Goal: Information Seeking & Learning: Learn about a topic

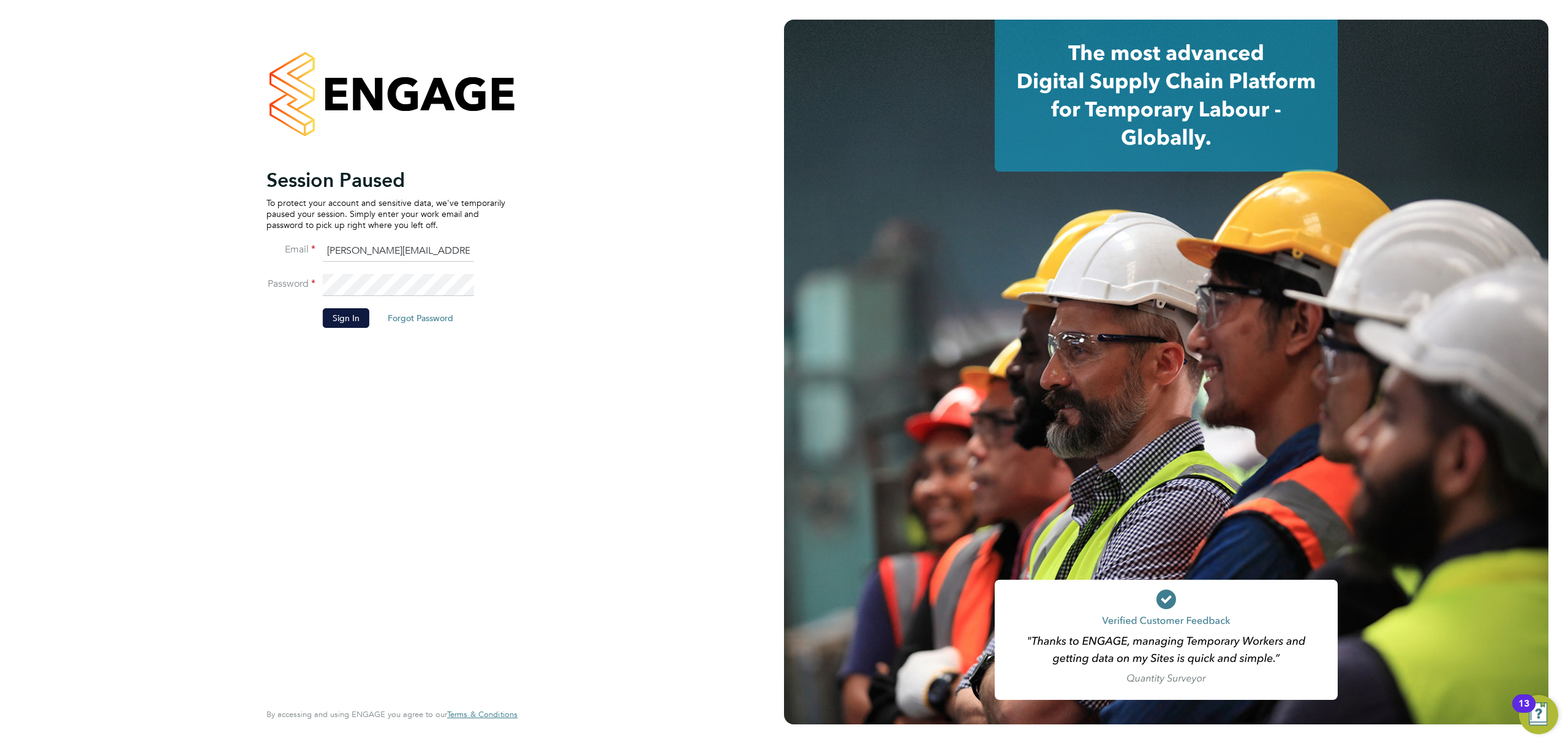
click at [348, 310] on button "Sign In" at bounding box center [345, 318] width 47 height 19
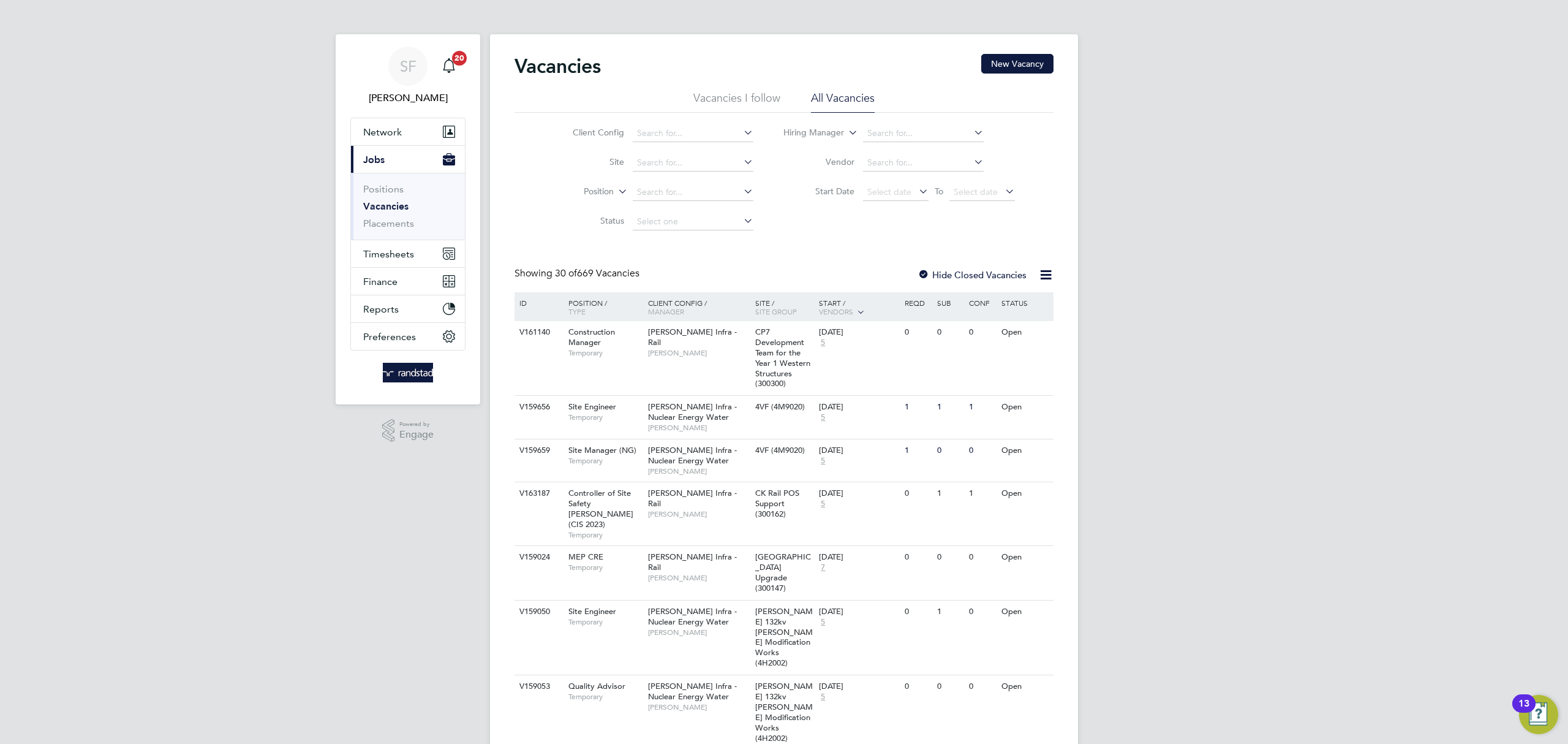
drag, startPoint x: 395, startPoint y: 206, endPoint x: 441, endPoint y: 214, distance: 46.7
click at [396, 206] on link "Vacancies" at bounding box center [386, 206] width 45 height 11
click at [656, 166] on input at bounding box center [693, 163] width 120 height 17
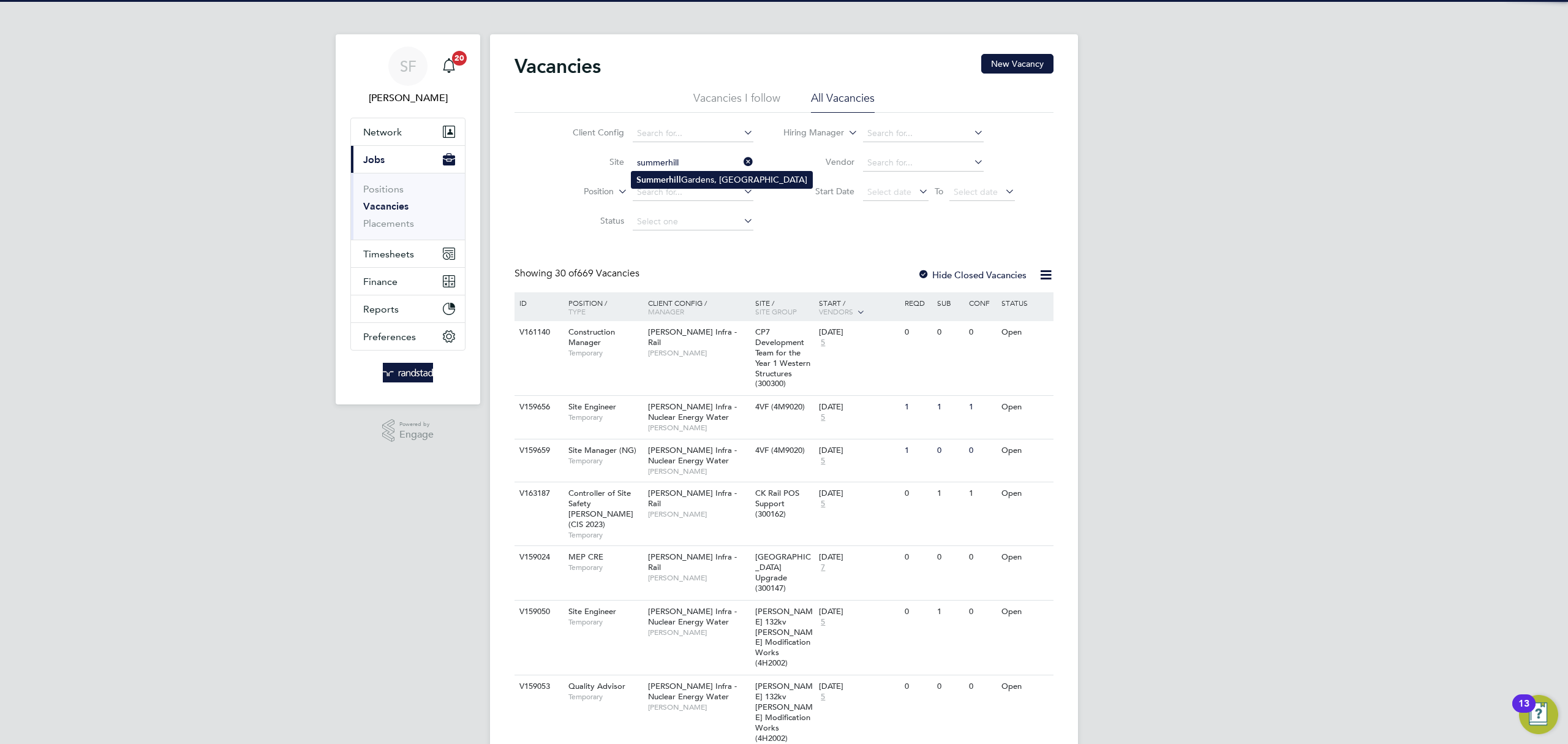
click at [658, 176] on b "Summerhill" at bounding box center [659, 180] width 44 height 11
type input "Summerhill Gardens, Polegate"
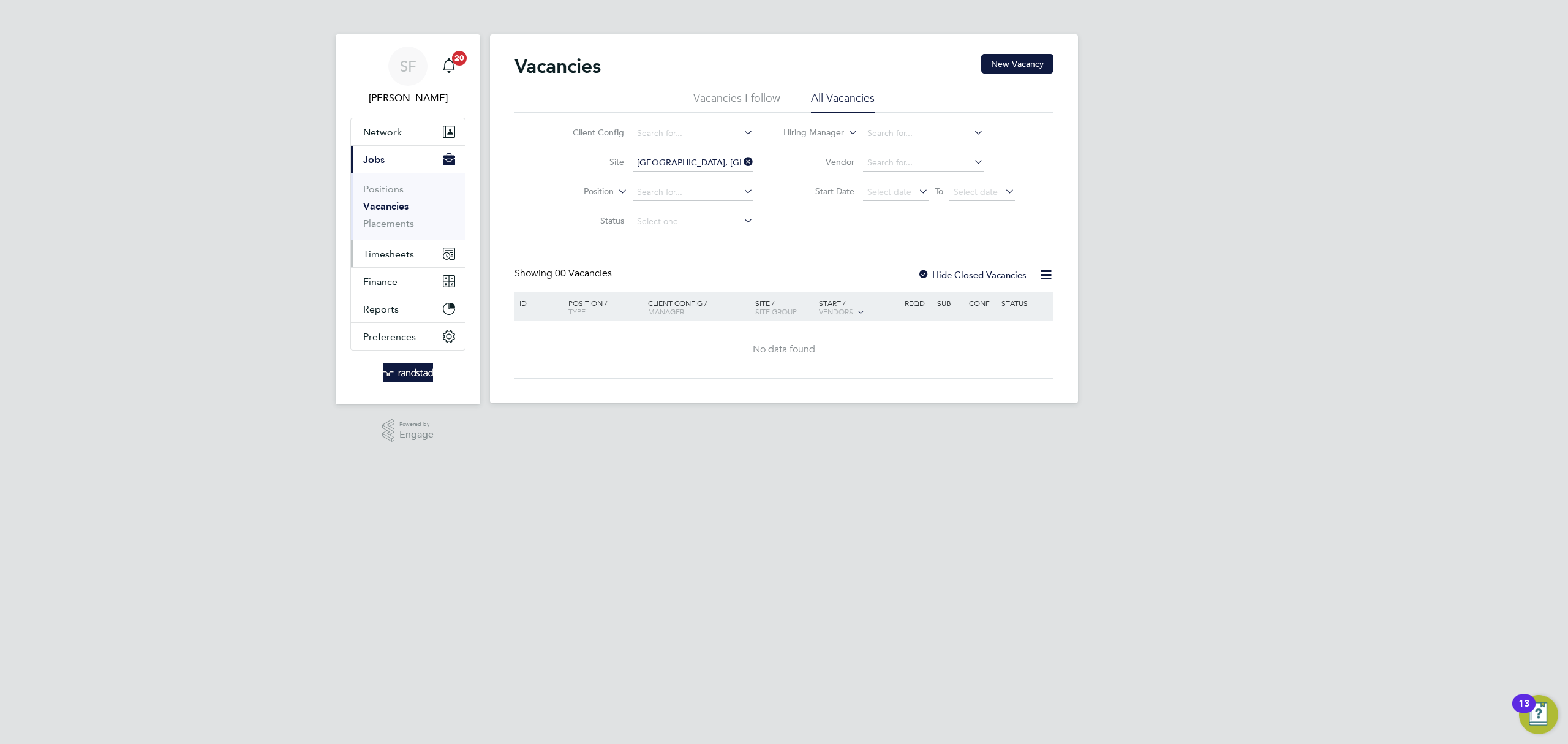
click at [400, 254] on span "Timesheets" at bounding box center [388, 254] width 51 height 11
click at [389, 218] on link "Timesheets" at bounding box center [388, 216] width 51 height 11
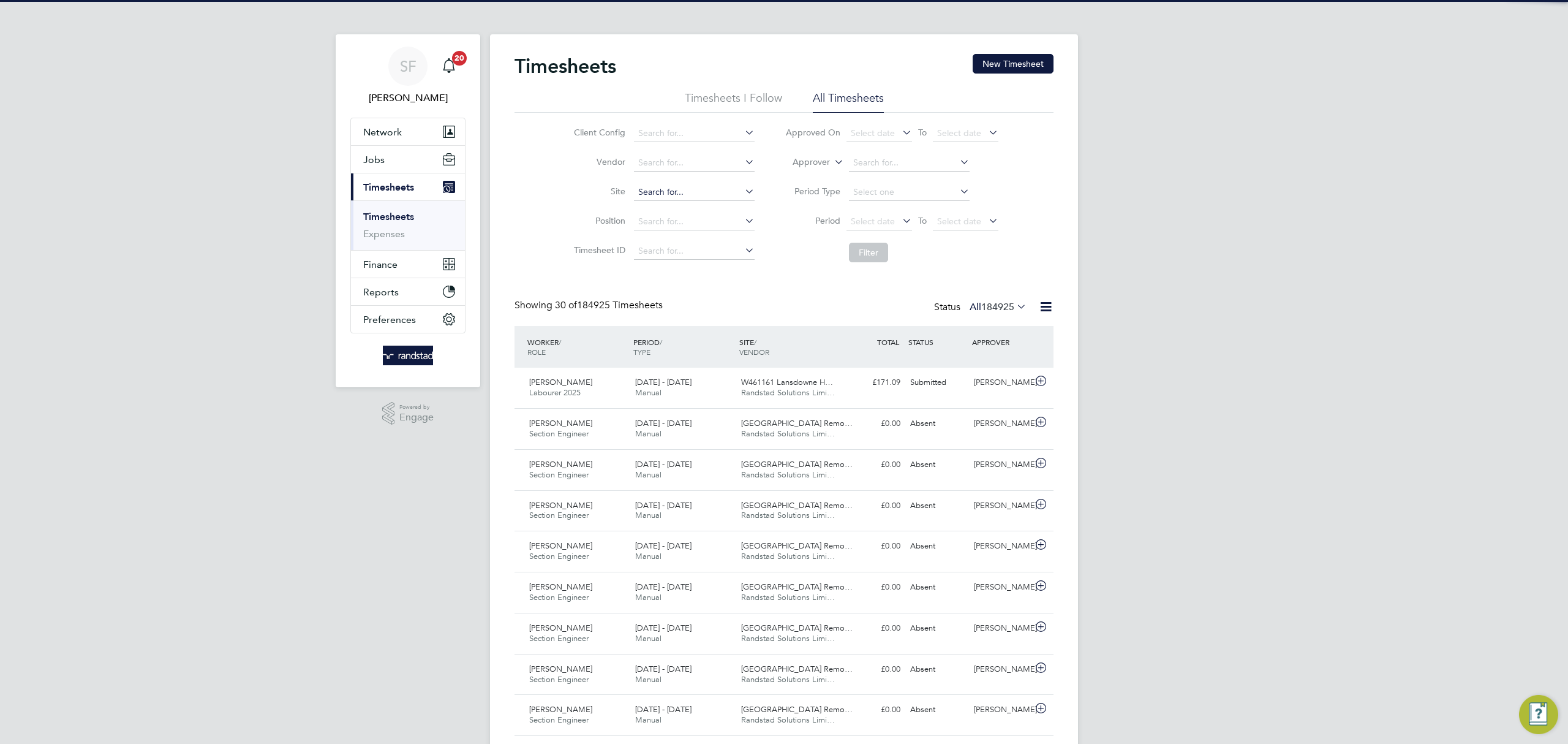
click at [673, 187] on input at bounding box center [694, 192] width 120 height 17
click at [682, 202] on li "Summerhill Gardens, Polegate" at bounding box center [723, 209] width 181 height 16
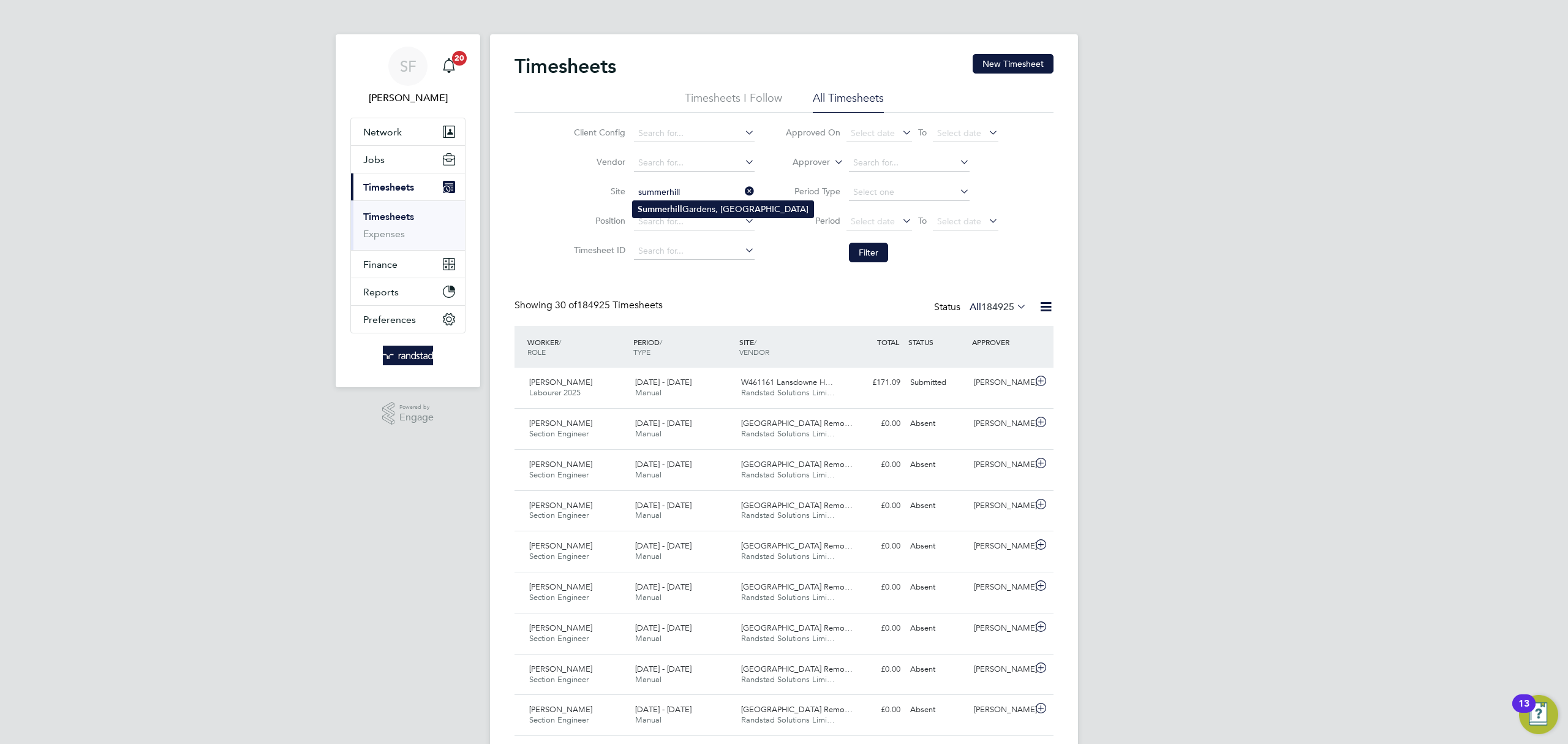
type input "Summerhill Gardens, Polegate"
click at [854, 247] on button "Filter" at bounding box center [869, 252] width 39 height 19
click at [378, 161] on span "Jobs" at bounding box center [374, 160] width 21 height 11
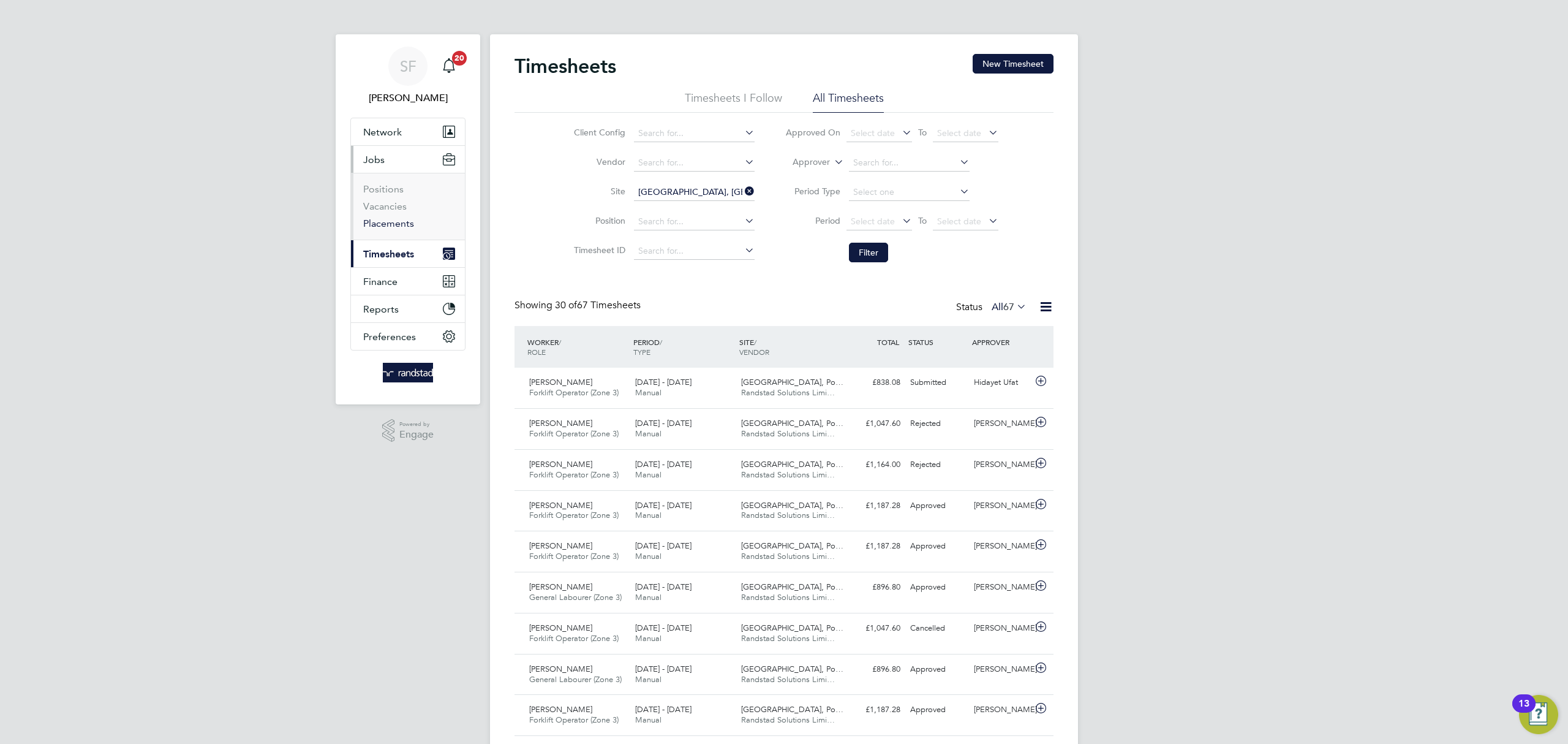
click at [393, 221] on link "Placements" at bounding box center [388, 223] width 51 height 11
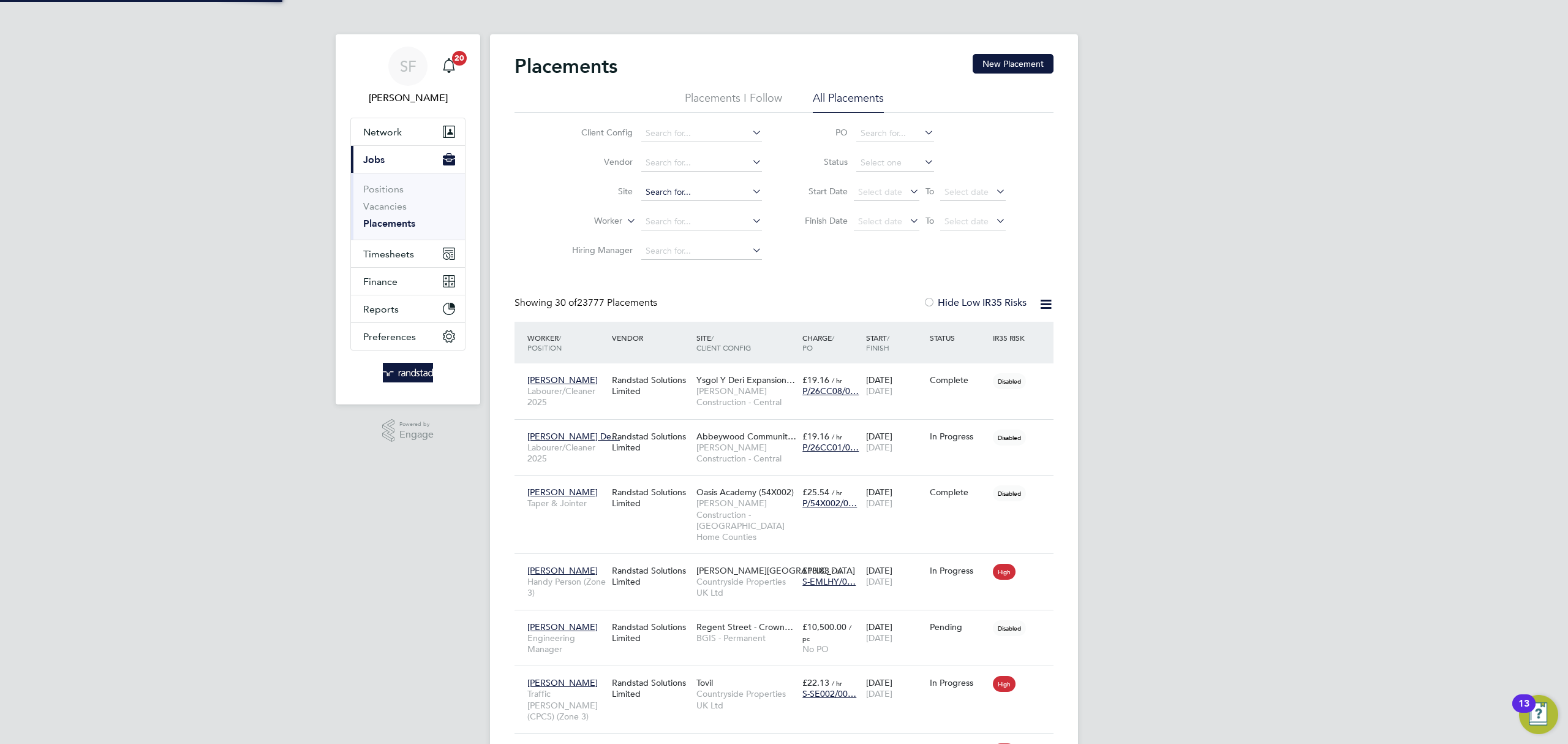
click at [669, 192] on input at bounding box center [702, 192] width 120 height 17
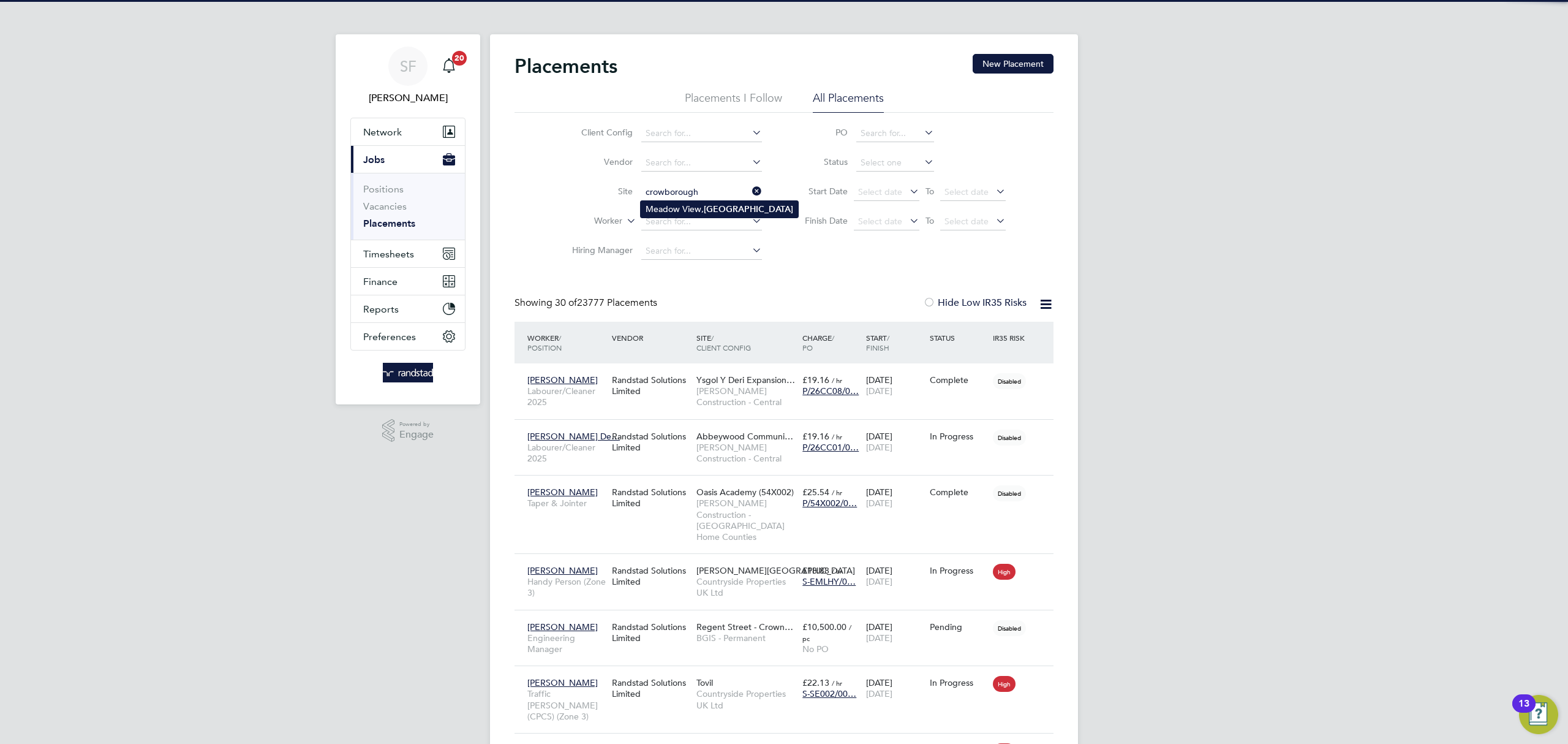
click at [675, 204] on li "Meadow View, Crowborough" at bounding box center [720, 209] width 158 height 16
type input "Meadow View, Crowborough"
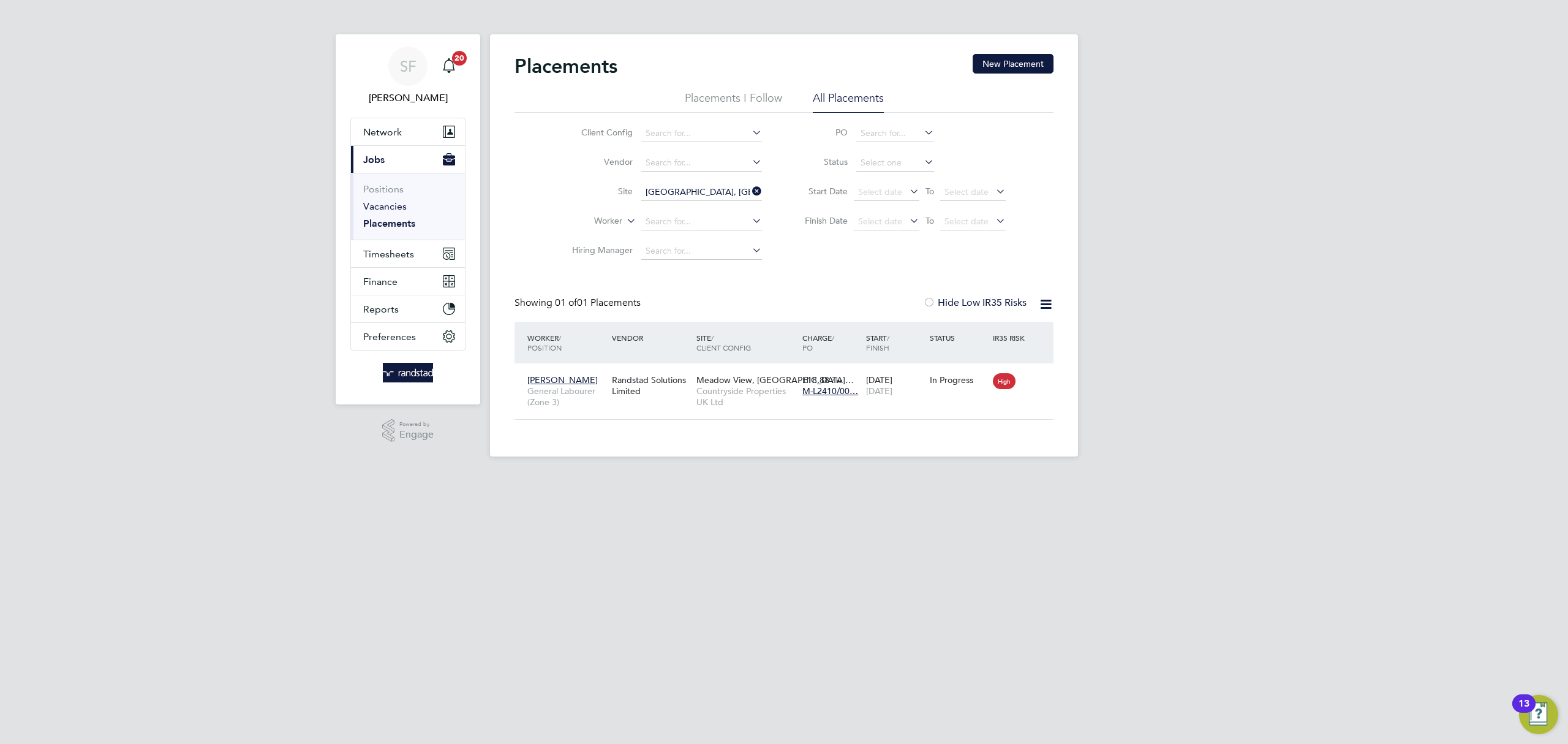
click at [388, 205] on link "Vacancies" at bounding box center [385, 206] width 44 height 11
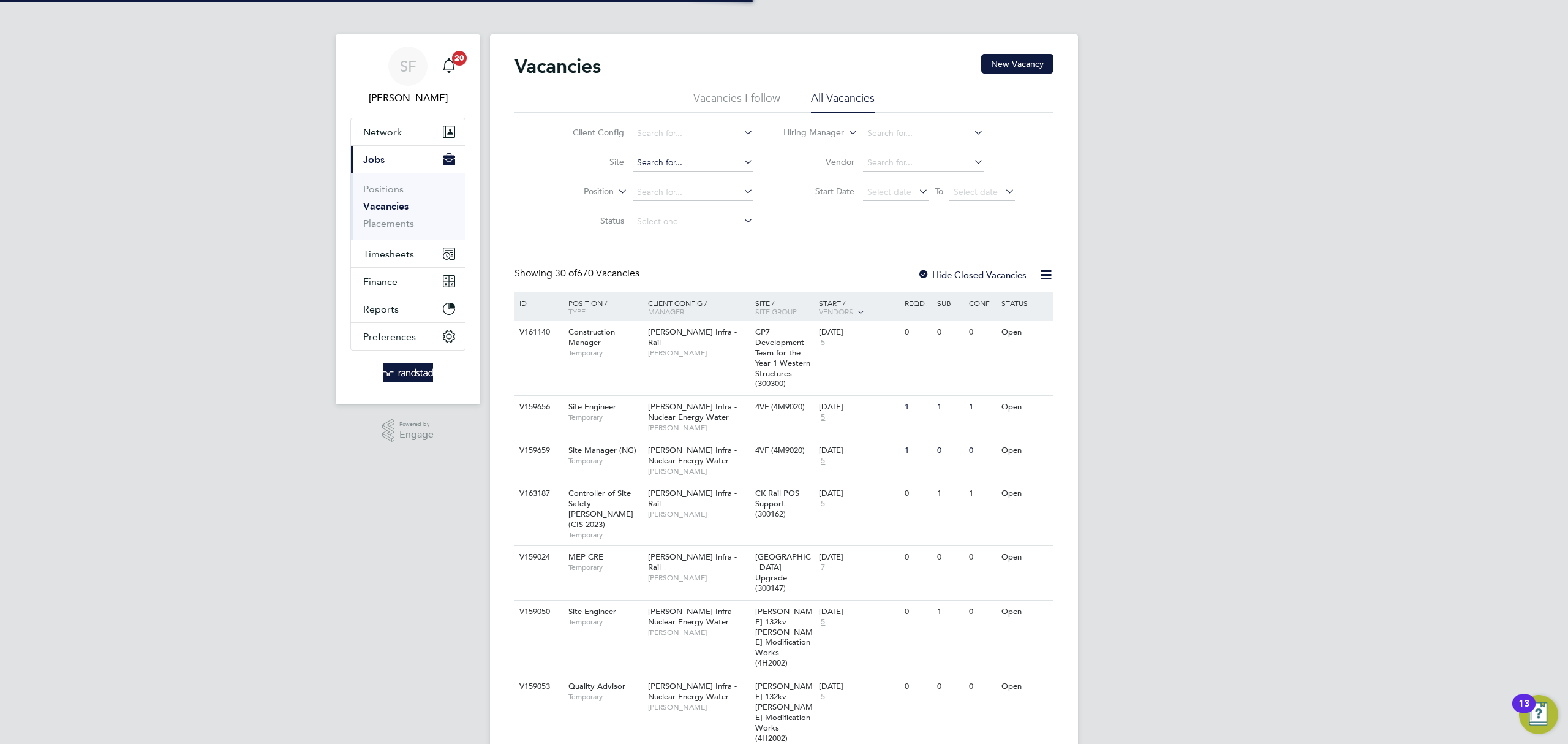
click at [664, 159] on input at bounding box center [693, 163] width 120 height 17
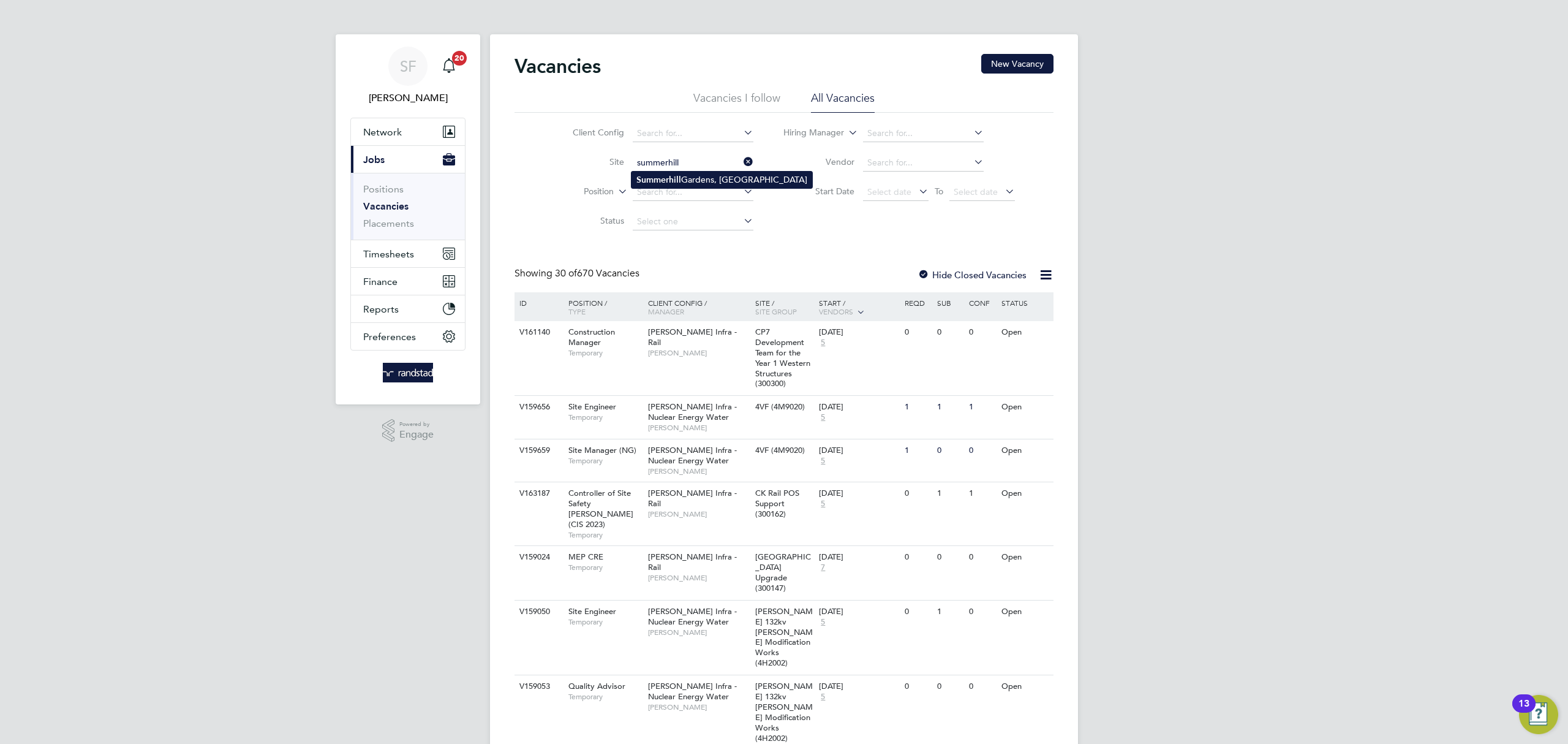
click at [670, 175] on b "Summerhill" at bounding box center [659, 180] width 44 height 11
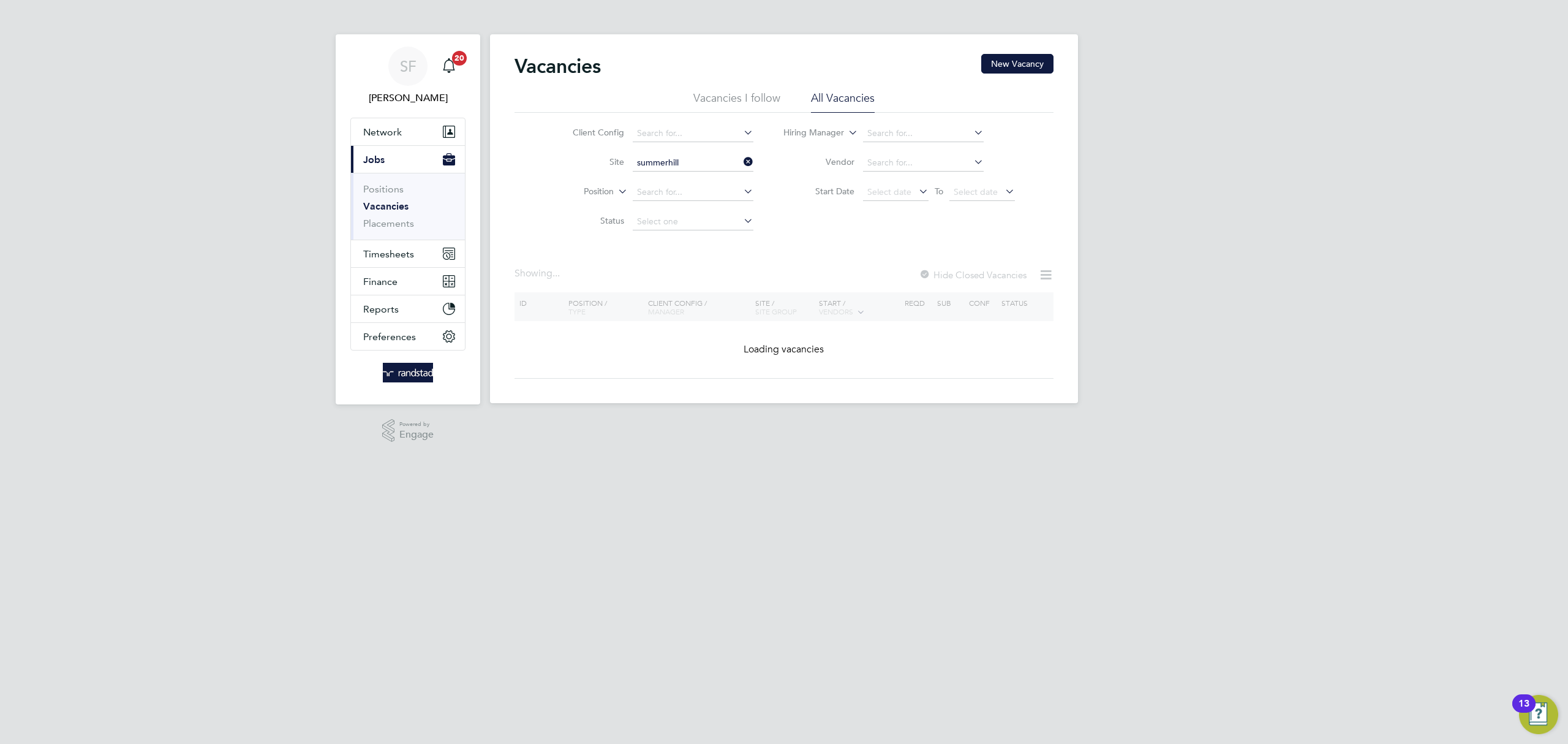
type input "Summerhill Gardens, Polegate"
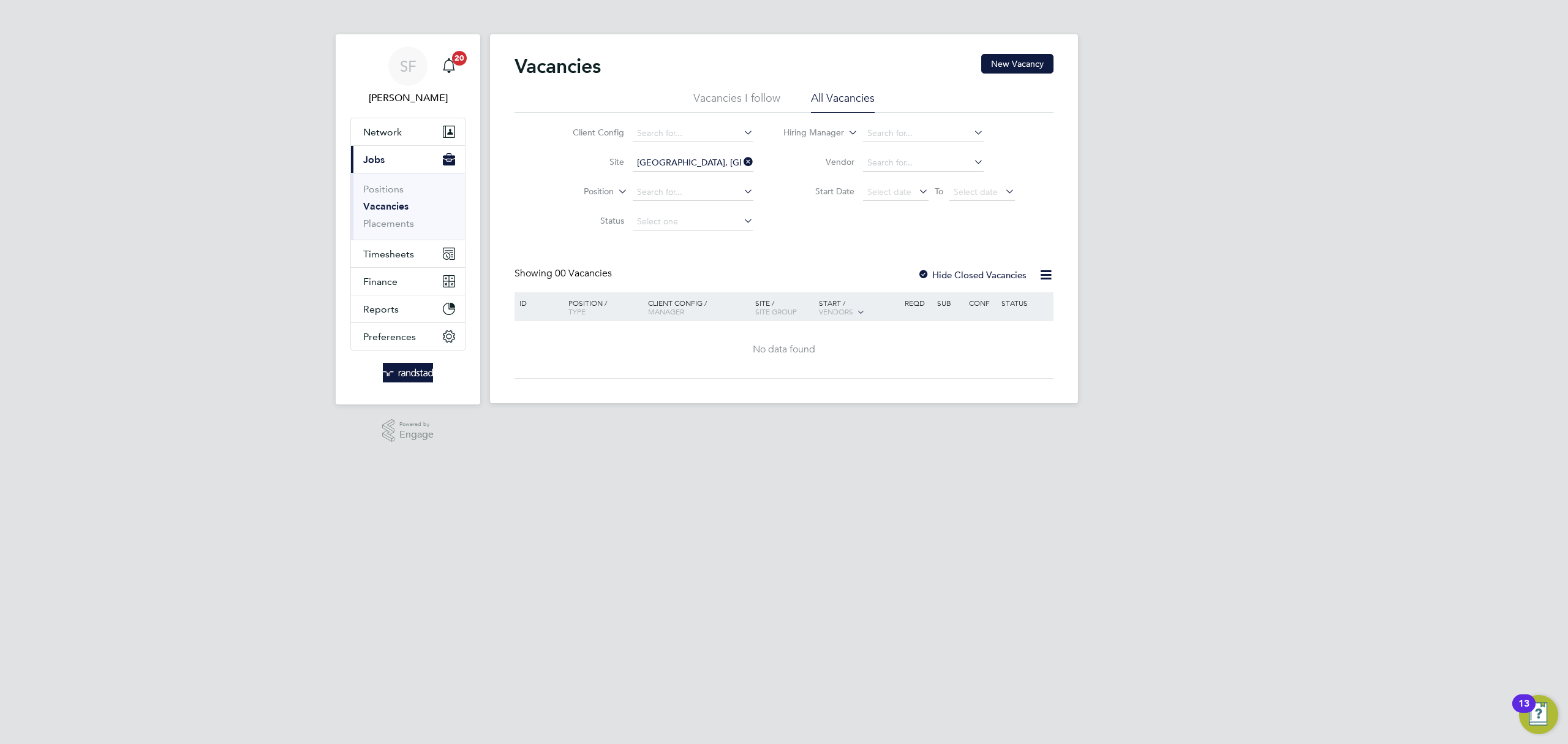
click at [386, 204] on link "Vacancies" at bounding box center [386, 206] width 45 height 11
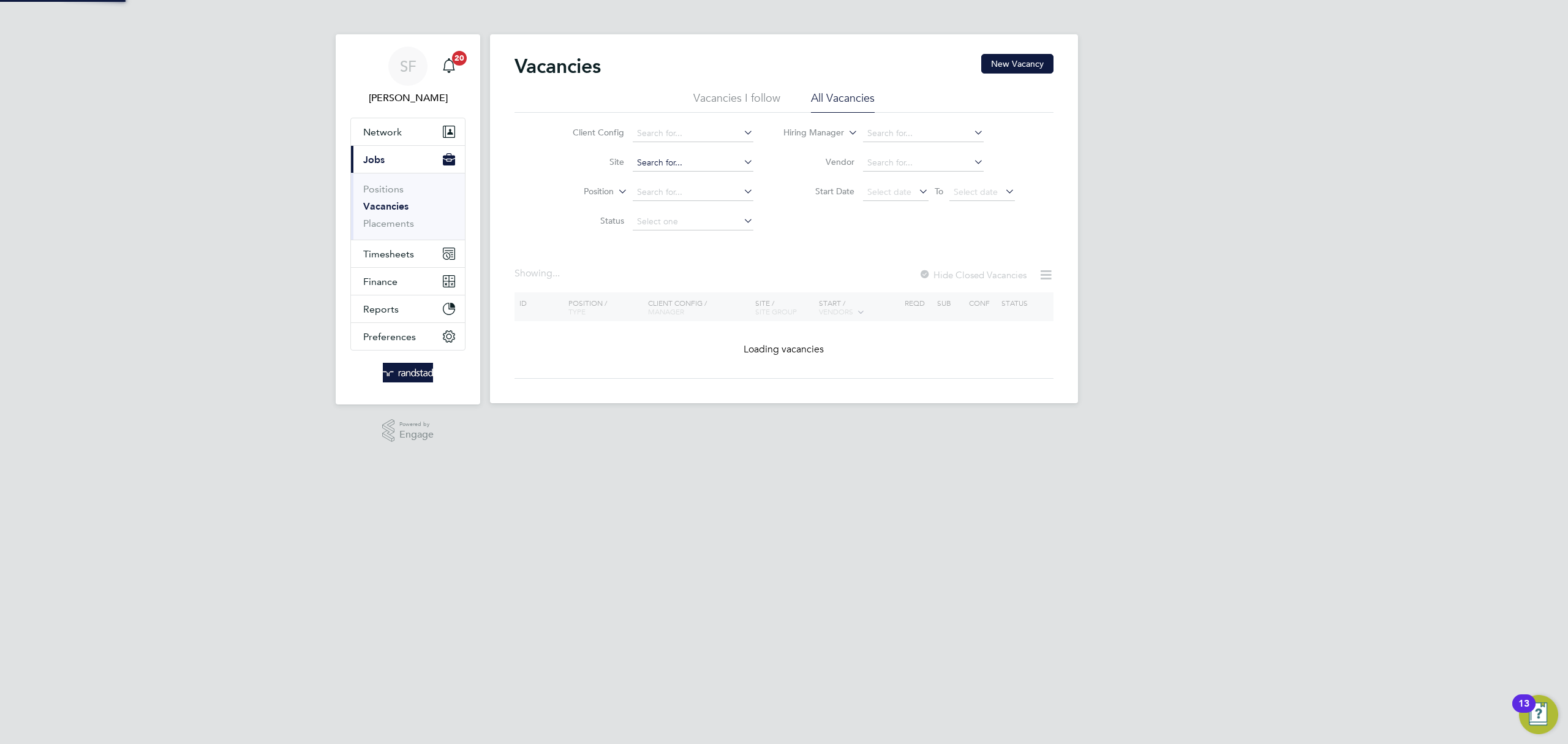
click at [665, 165] on input at bounding box center [693, 163] width 120 height 17
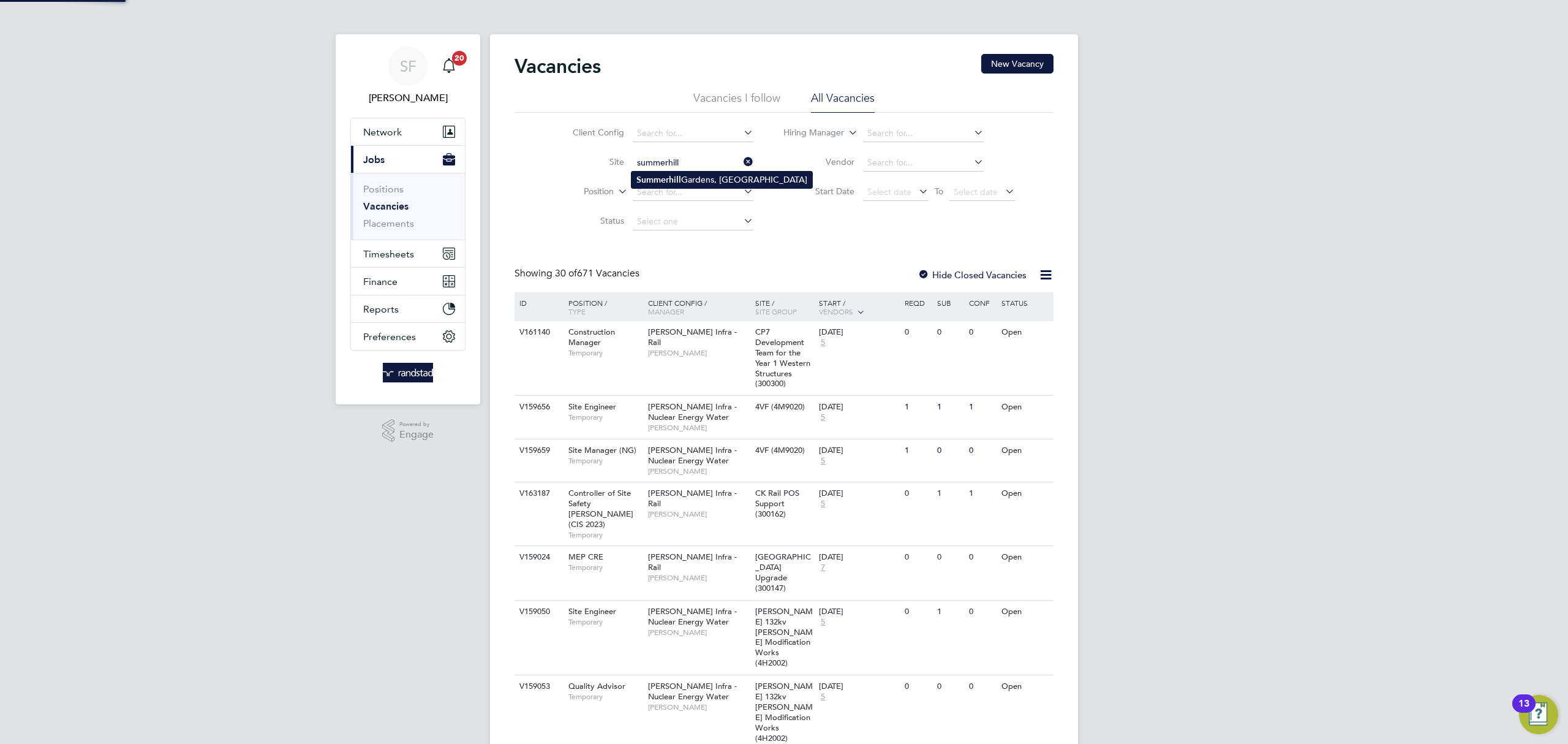
click at [684, 175] on li "Summerhill Gardens, Polegate" at bounding box center [722, 179] width 181 height 16
type input "Summerhill Gardens, Polegate"
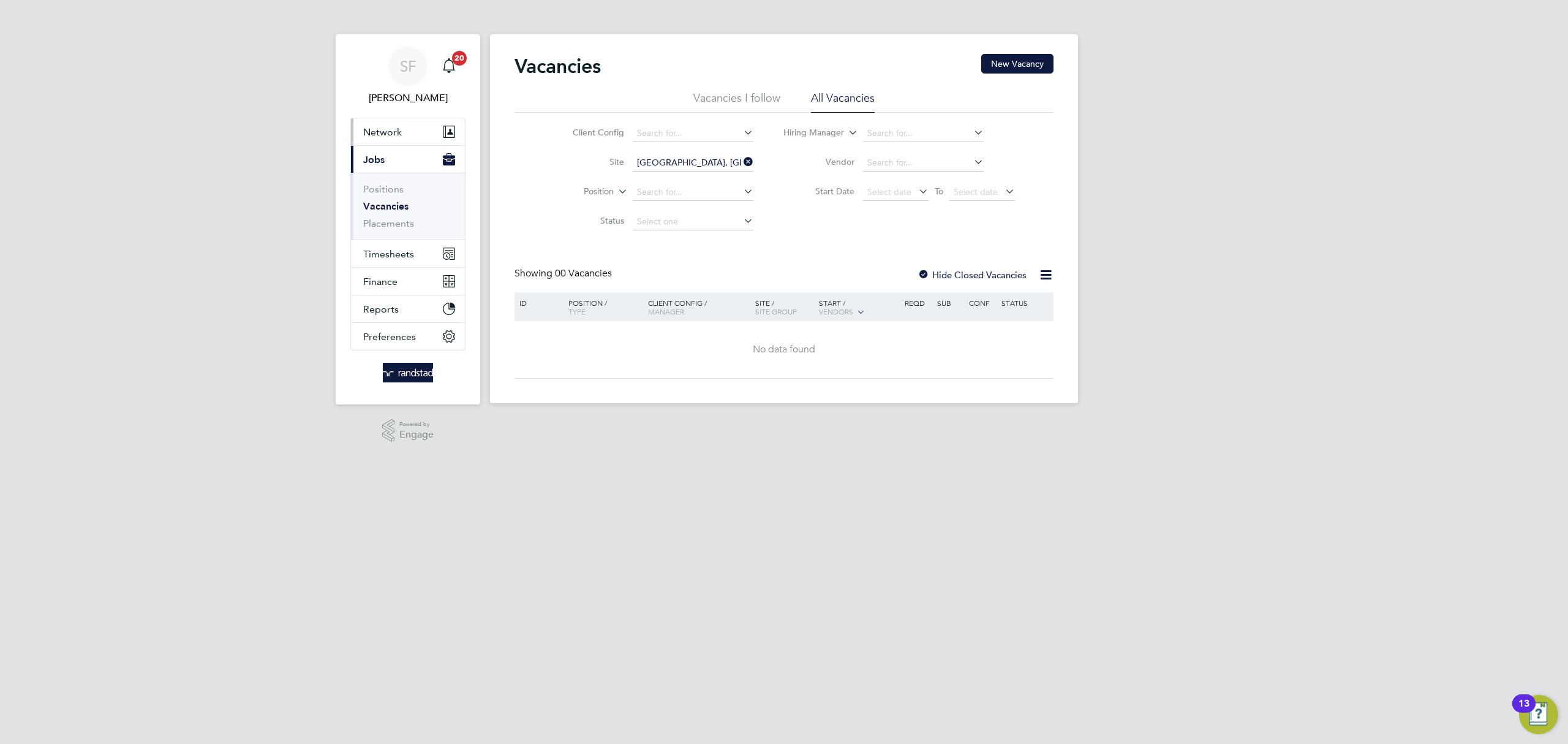
click at [375, 133] on span "Network" at bounding box center [383, 132] width 39 height 11
click at [373, 262] on span "Jobs" at bounding box center [374, 261] width 21 height 11
click at [398, 252] on span "Timesheets" at bounding box center [388, 254] width 51 height 11
click at [382, 206] on link "Vacancies" at bounding box center [386, 206] width 45 height 11
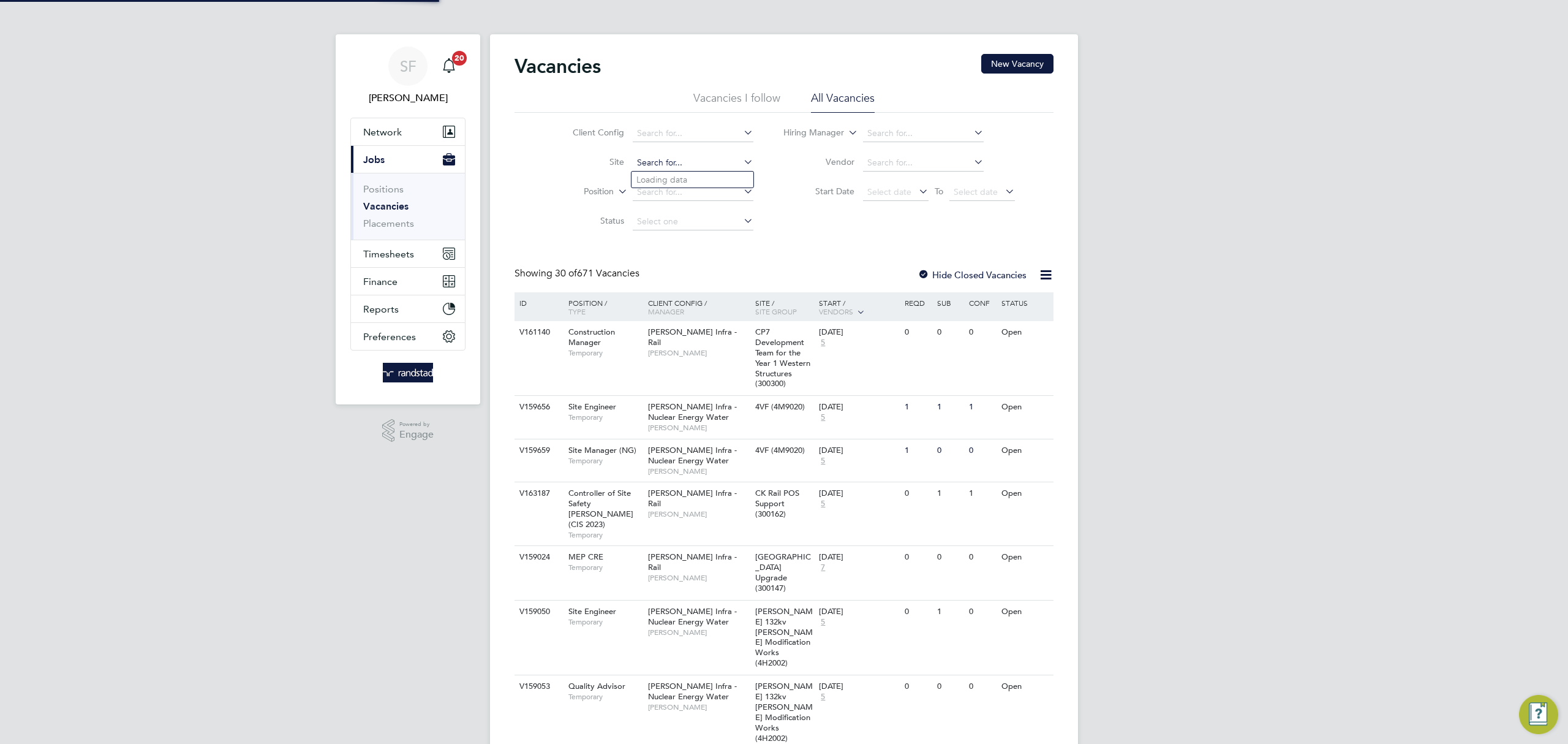
click at [689, 161] on input at bounding box center [693, 163] width 120 height 17
click at [698, 173] on li "Summerhill Gardens, Polegate" at bounding box center [722, 179] width 181 height 16
type input "Summerhill Gardens, Polegate"
